Goal: Information Seeking & Learning: Check status

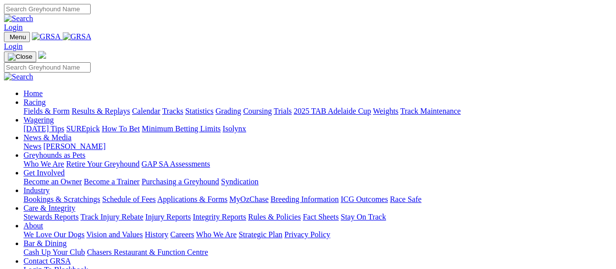
click at [36, 107] on link "Fields & Form" at bounding box center [47, 111] width 46 height 8
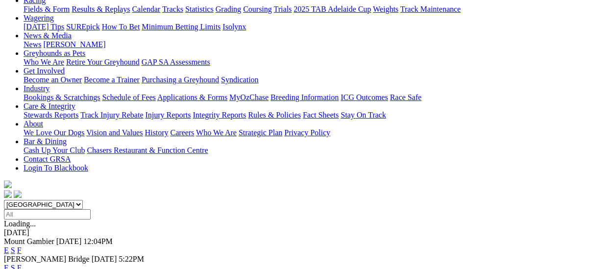
scroll to position [98, 0]
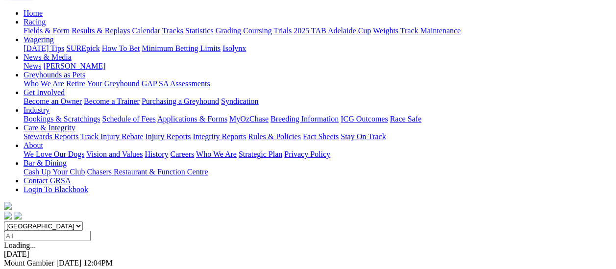
click at [22, 268] on link "F" at bounding box center [19, 272] width 4 height 8
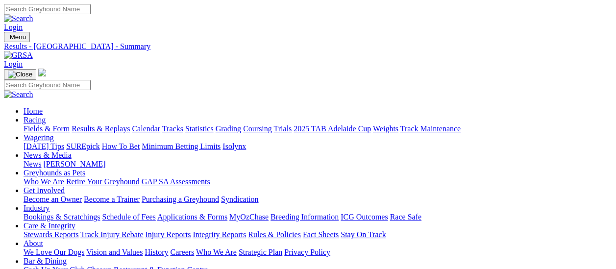
click at [110, 124] on link "Results & Replays" at bounding box center [101, 128] width 58 height 8
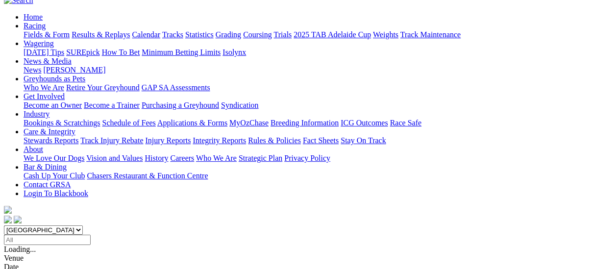
scroll to position [98, 0]
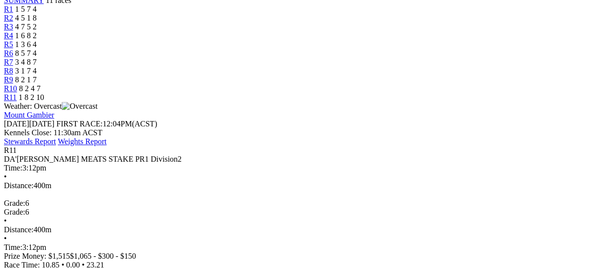
scroll to position [98, 0]
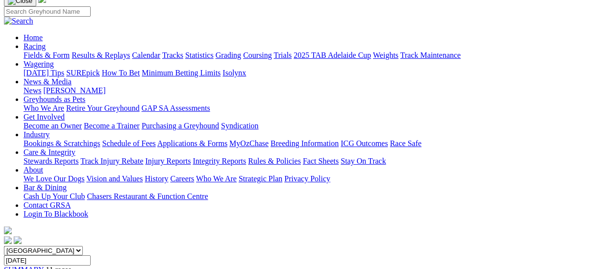
scroll to position [49, 0]
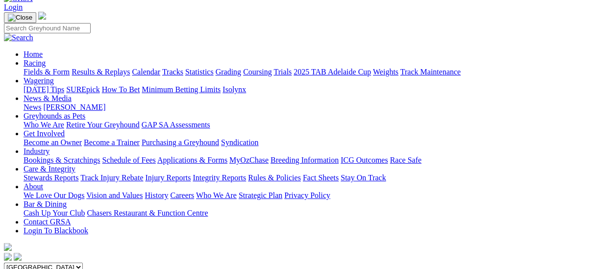
scroll to position [49, 0]
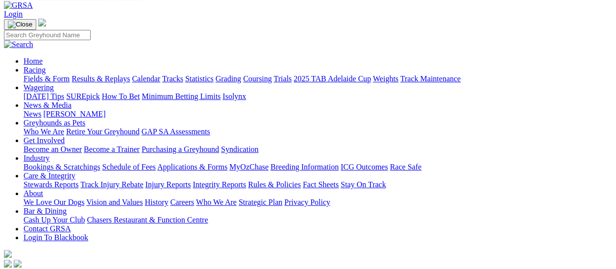
scroll to position [49, 0]
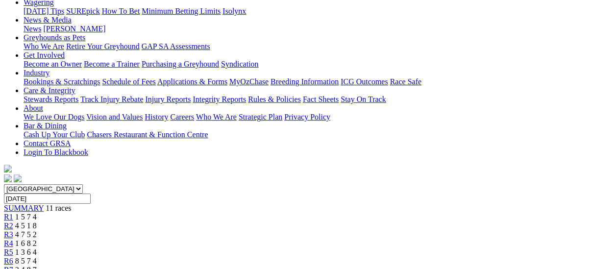
scroll to position [98, 0]
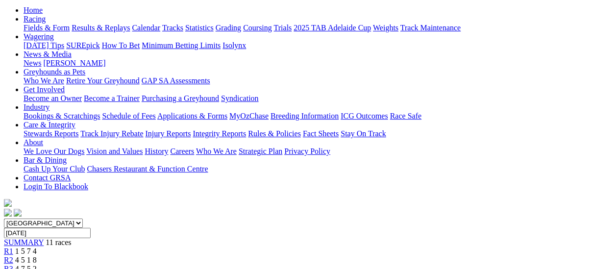
scroll to position [98, 0]
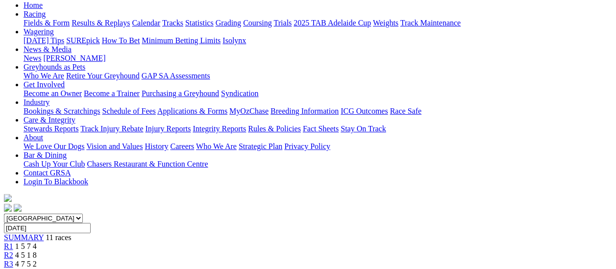
scroll to position [98, 0]
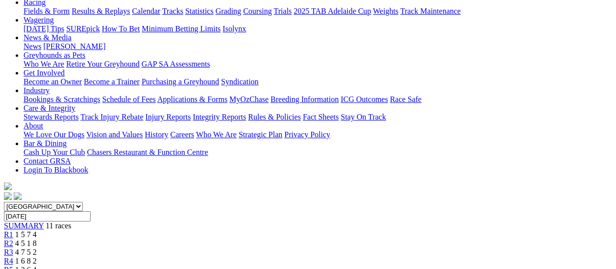
scroll to position [98, 0]
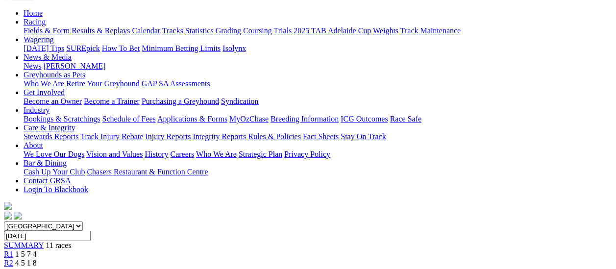
click at [13, 268] on span "R3" at bounding box center [8, 272] width 9 height 8
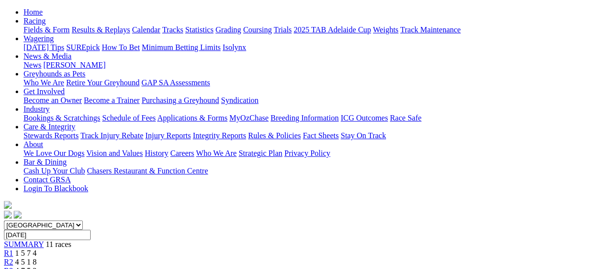
scroll to position [98, 0]
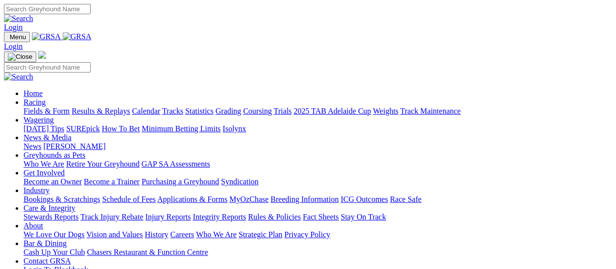
click at [246, 213] on link "Integrity Reports" at bounding box center [219, 217] width 53 height 8
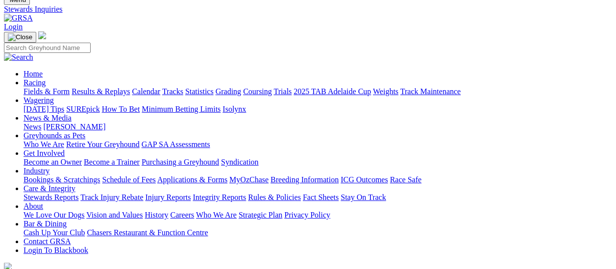
scroll to position [145, 0]
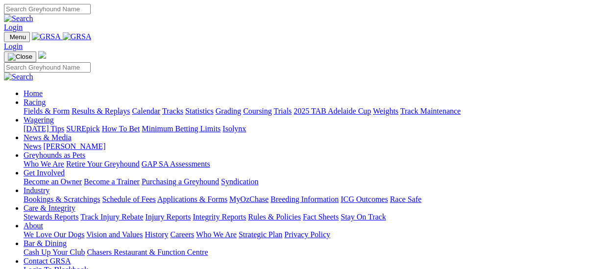
click at [53, 107] on link "Fields & Form" at bounding box center [47, 111] width 46 height 8
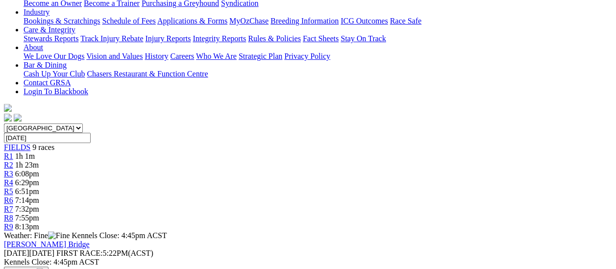
scroll to position [147, 0]
